Goal: Entertainment & Leisure: Consume media (video, audio)

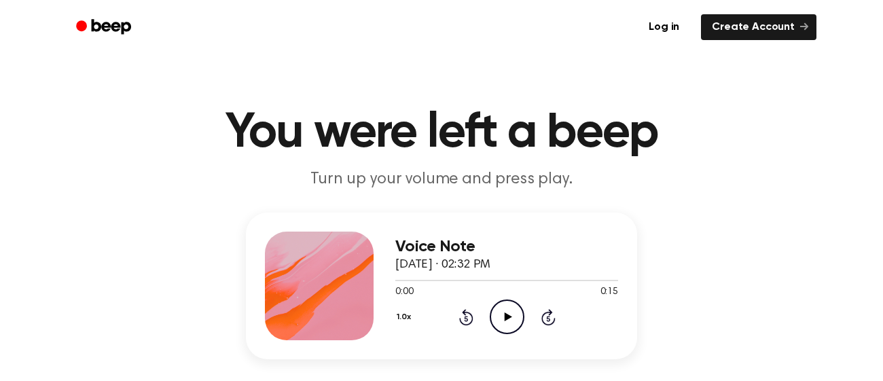
click at [510, 326] on icon "Play Audio" at bounding box center [507, 317] width 35 height 35
click at [508, 313] on icon "Play Audio" at bounding box center [507, 317] width 35 height 35
click at [511, 335] on div "Voice Note September 11, 2023 · 02:29 PM 0:00 0:16 Your browser does not suppor…" at bounding box center [507, 286] width 223 height 109
click at [506, 294] on div "0:00 0:16" at bounding box center [507, 292] width 223 height 14
click at [512, 303] on icon "Play Audio" at bounding box center [507, 317] width 35 height 35
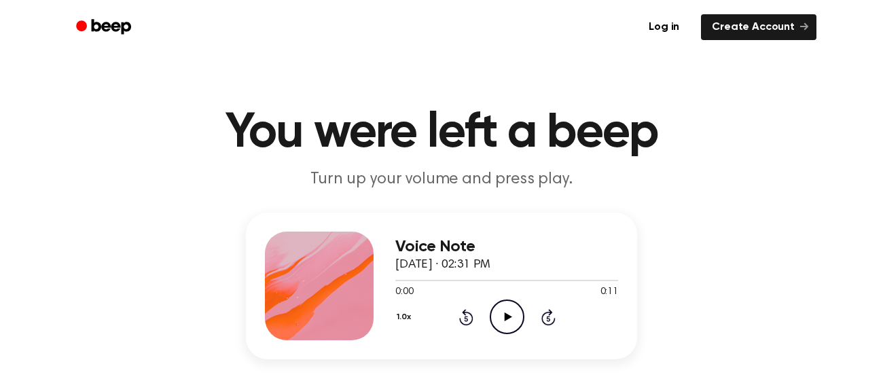
click at [502, 307] on icon "Play Audio" at bounding box center [507, 317] width 35 height 35
